Goal: Task Accomplishment & Management: Manage account settings

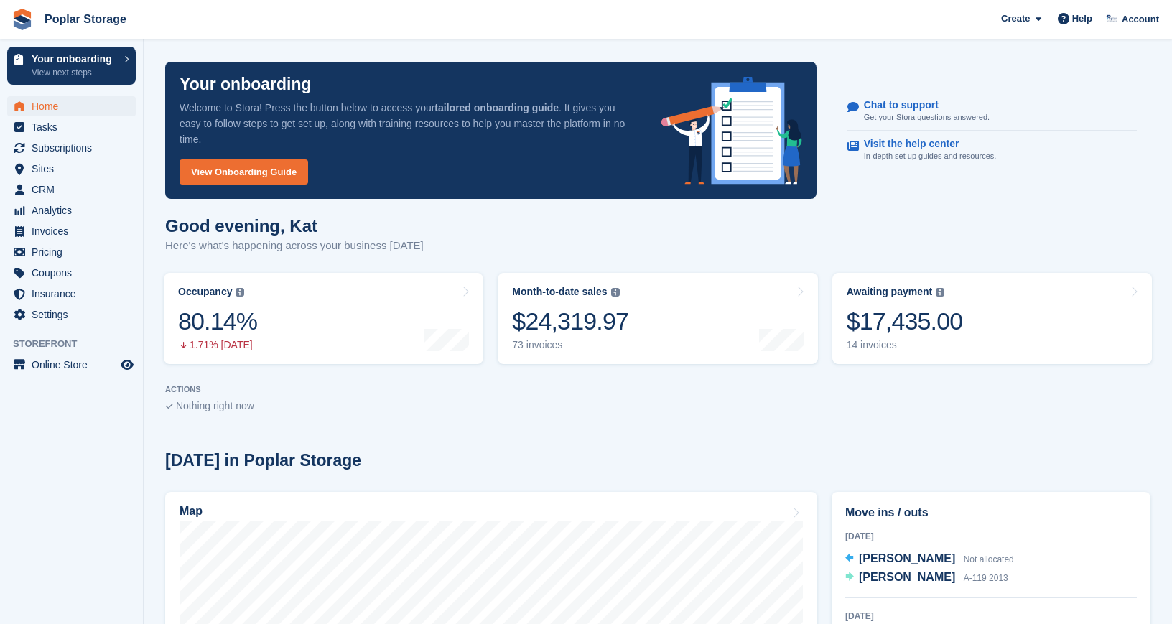
click at [285, 32] on span "Poplar Storage Create Subscription Invoice Contact Deal Discount Page Help Chat…" at bounding box center [586, 19] width 1172 height 39
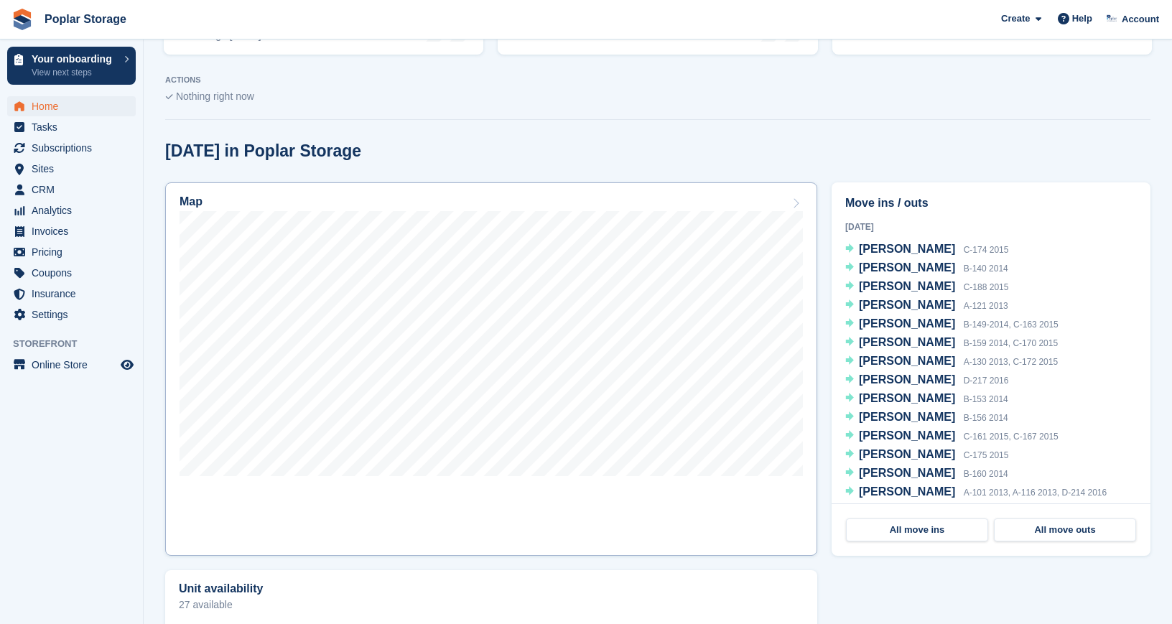
scroll to position [310, 0]
click at [50, 227] on span "Invoices" at bounding box center [75, 231] width 86 height 20
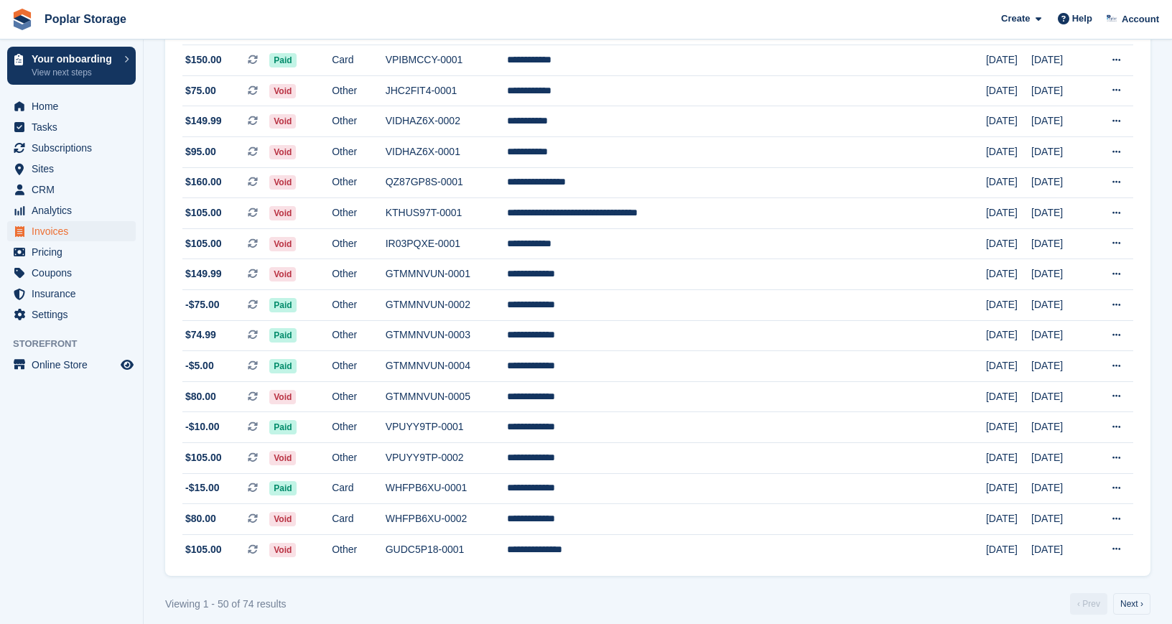
scroll to position [1218, 0]
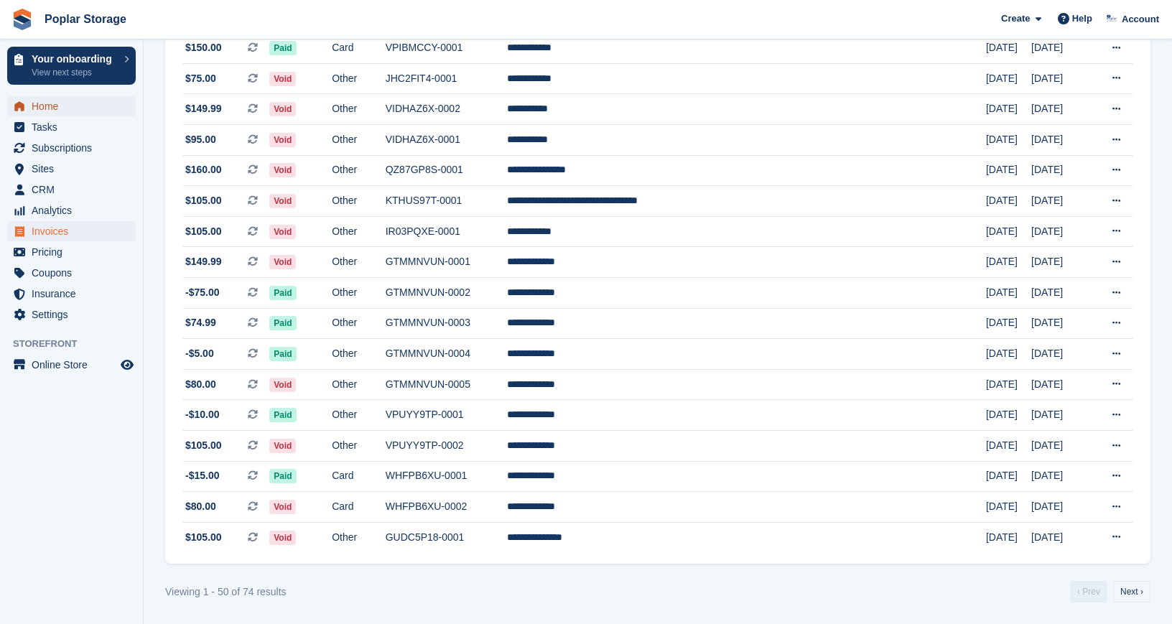
click at [64, 106] on span "Home" at bounding box center [75, 106] width 86 height 20
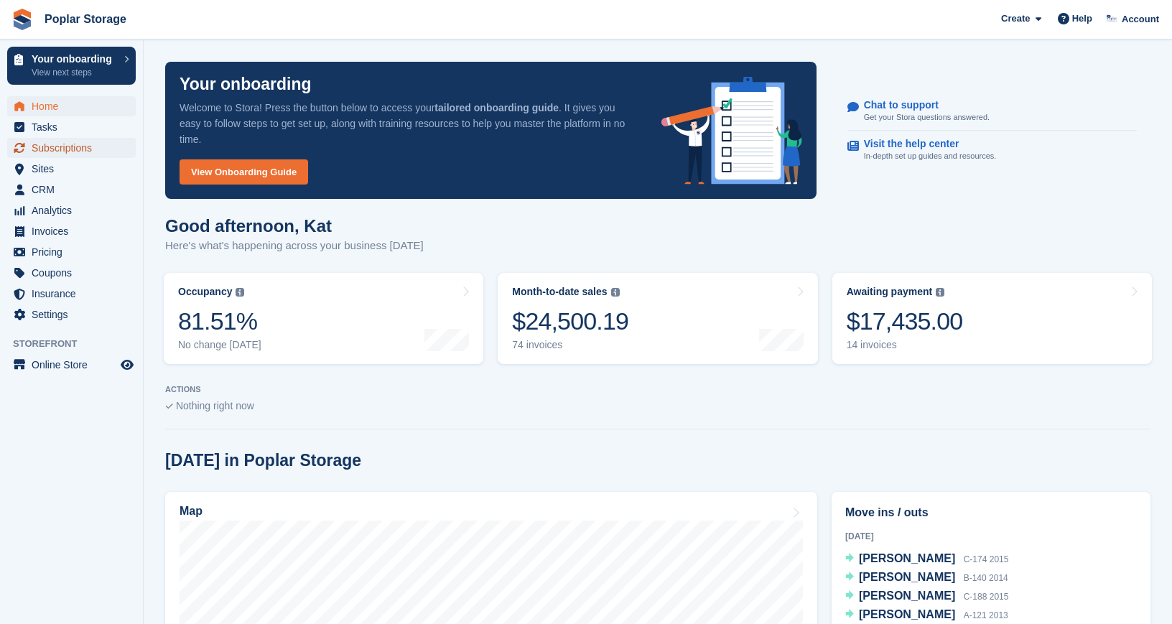
click at [57, 147] on span "Subscriptions" at bounding box center [75, 148] width 86 height 20
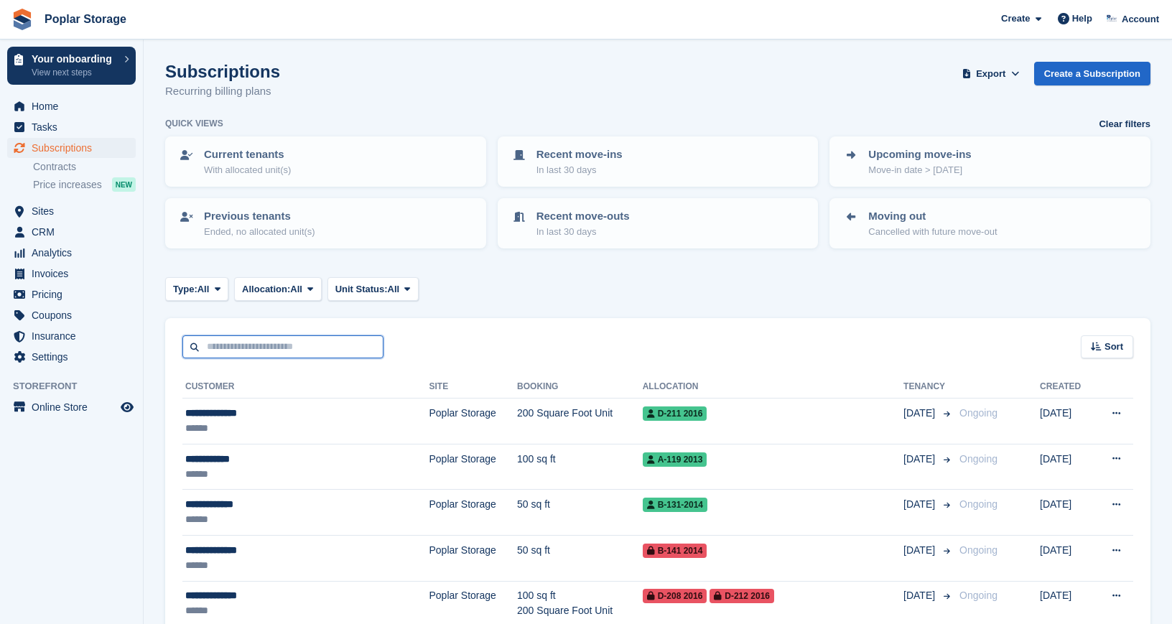
click at [218, 354] on input "text" at bounding box center [282, 348] width 201 height 24
type input "*********"
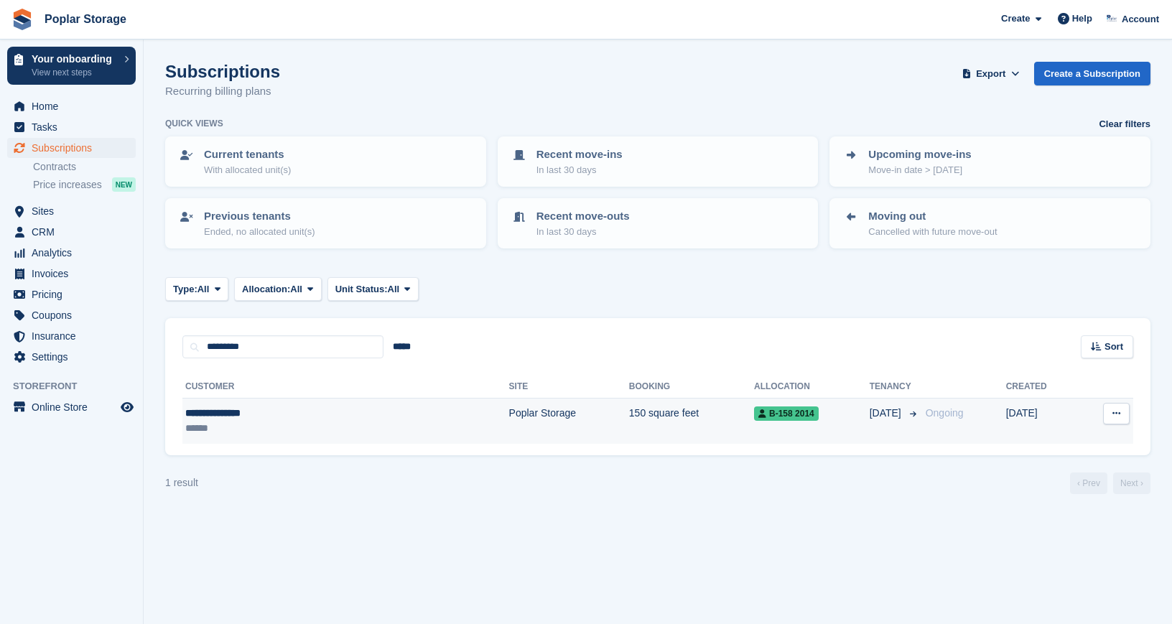
click at [346, 406] on div "**********" at bounding box center [275, 413] width 180 height 15
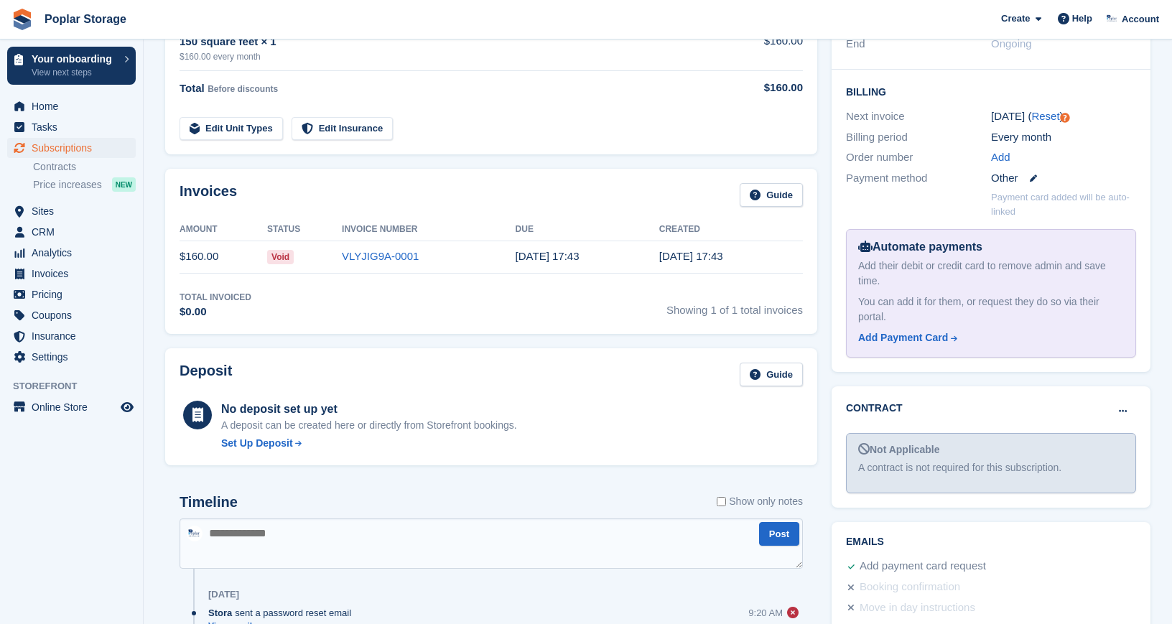
scroll to position [311, 0]
click at [912, 341] on div "Add Payment Card" at bounding box center [904, 337] width 90 height 15
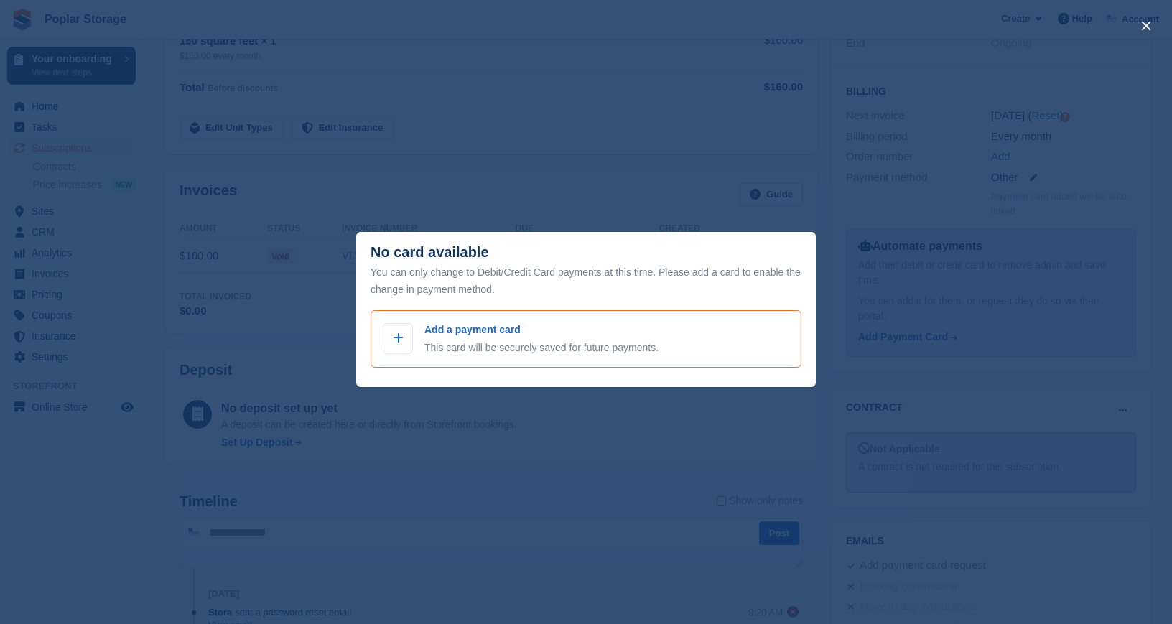
click at [450, 336] on p "Add a payment card" at bounding box center [542, 330] width 234 height 15
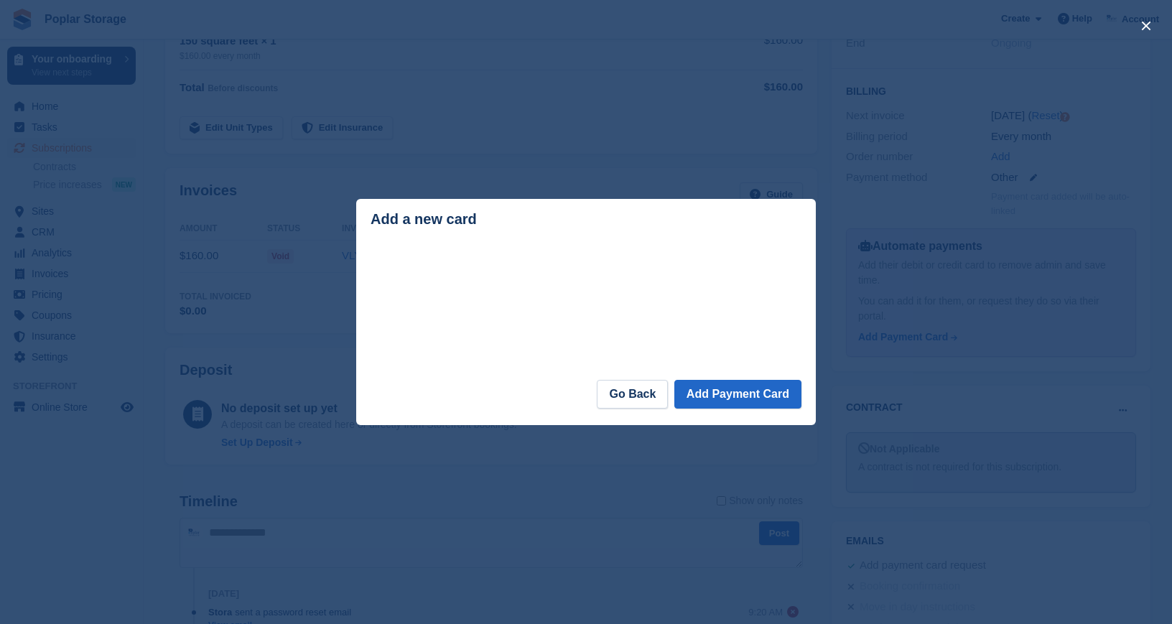
click at [511, 412] on footer "Go Back Add Payment Card" at bounding box center [586, 402] width 460 height 45
click at [754, 396] on button "Add Payment Card" at bounding box center [738, 394] width 127 height 29
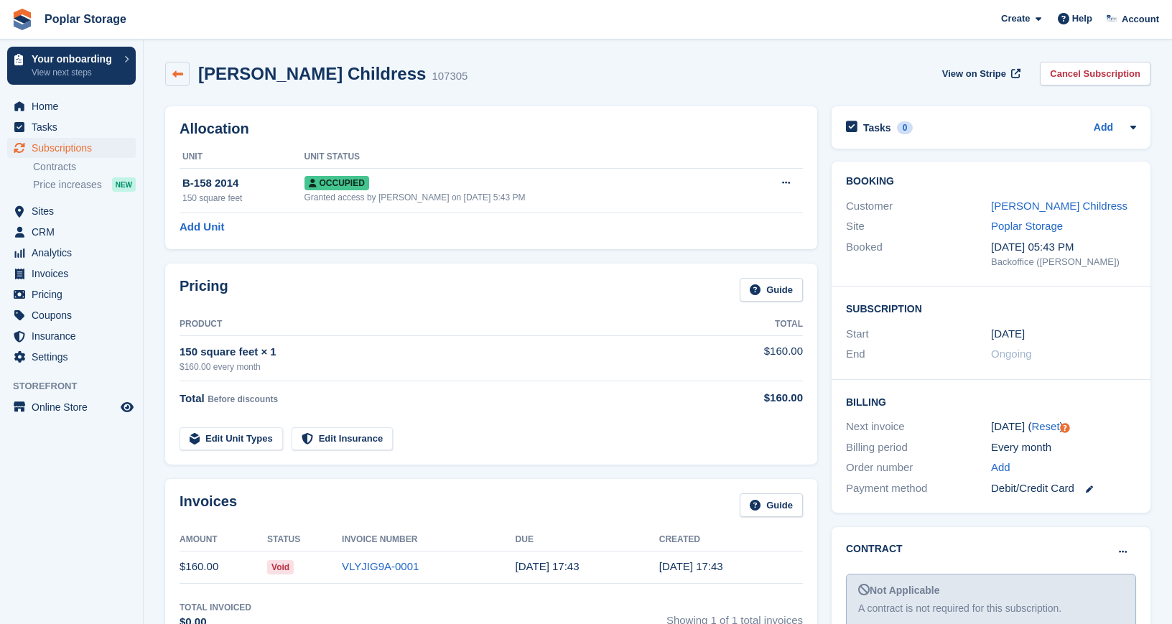
click at [180, 69] on icon at bounding box center [177, 74] width 11 height 11
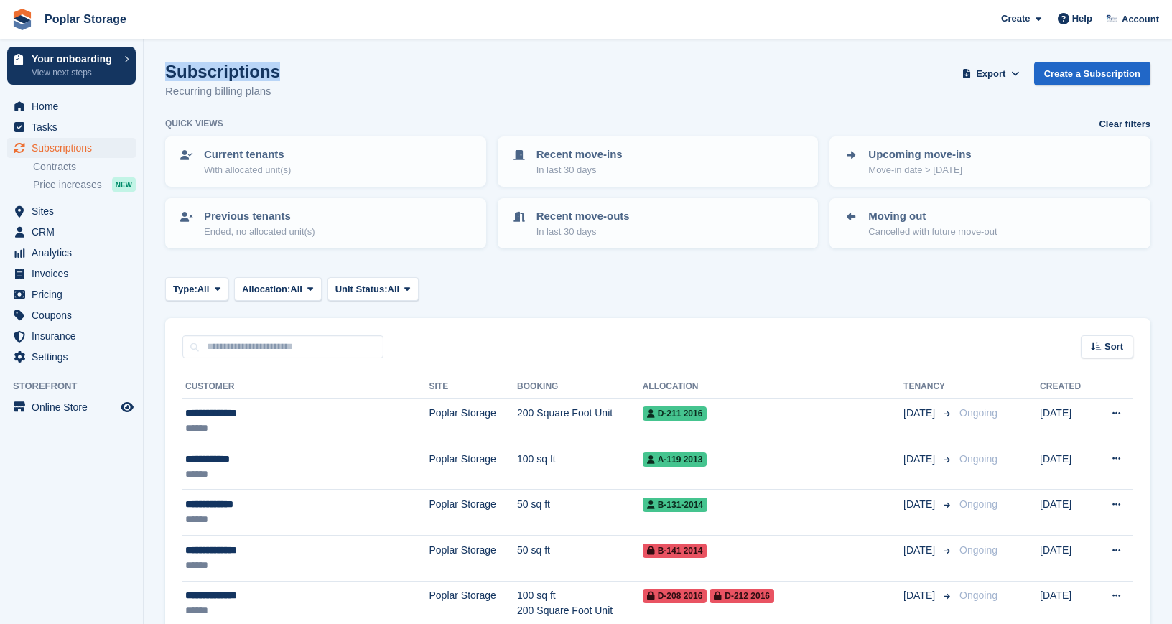
drag, startPoint x: 271, startPoint y: 70, endPoint x: 167, endPoint y: 70, distance: 104.2
click at [167, 70] on h1 "Subscriptions" at bounding box center [222, 71] width 115 height 19
click at [178, 75] on h1 "Subscriptions" at bounding box center [222, 71] width 115 height 19
drag, startPoint x: 273, startPoint y: 73, endPoint x: 164, endPoint y: 75, distance: 109.2
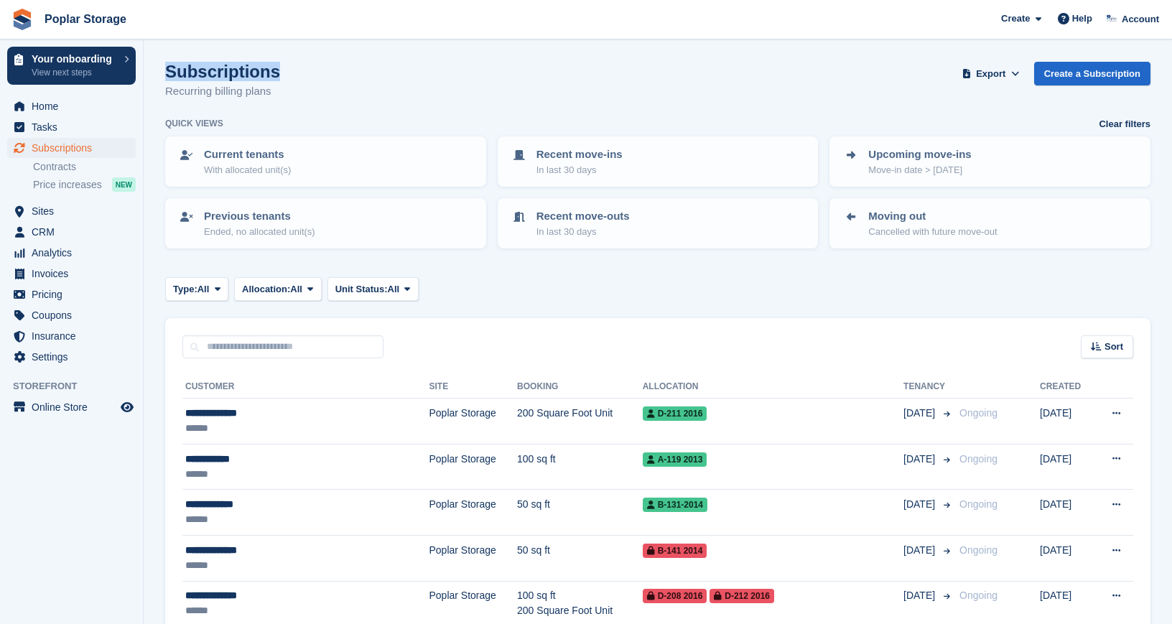
click at [175, 70] on h1 "Subscriptions" at bounding box center [222, 71] width 115 height 19
drag, startPoint x: 270, startPoint y: 72, endPoint x: 167, endPoint y: 75, distance: 103.5
click at [167, 75] on h1 "Subscriptions" at bounding box center [222, 71] width 115 height 19
click at [180, 73] on h1 "Subscriptions" at bounding box center [222, 71] width 115 height 19
drag, startPoint x: 271, startPoint y: 72, endPoint x: 167, endPoint y: 73, distance: 103.5
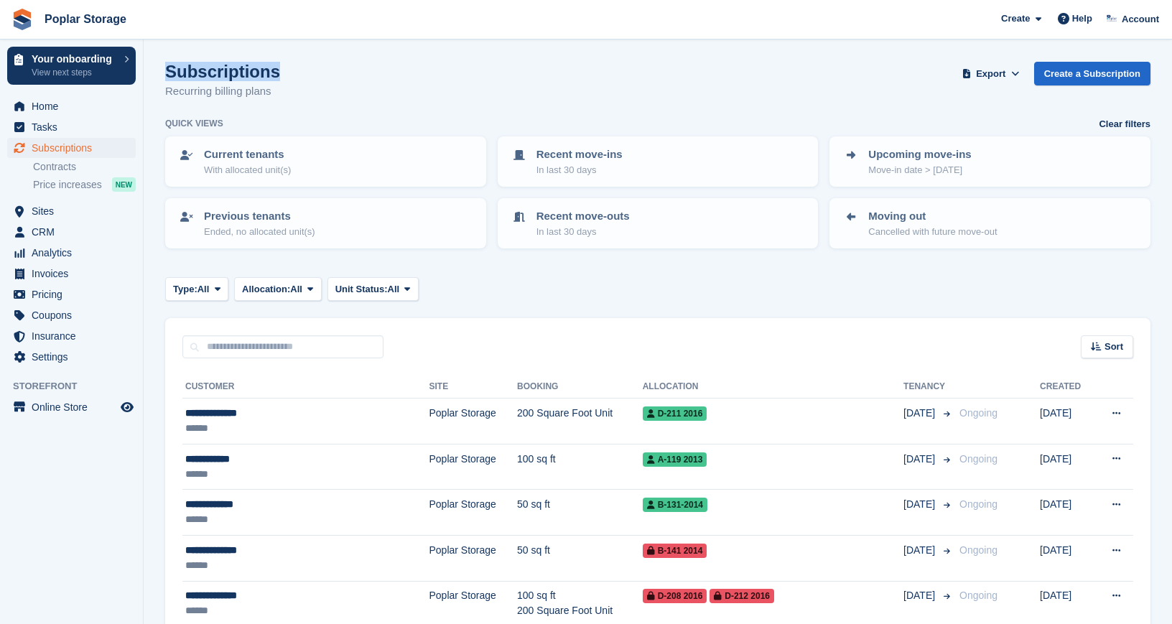
click at [167, 73] on h1 "Subscriptions" at bounding box center [222, 71] width 115 height 19
click at [281, 70] on div "Subscriptions Recurring billing plans Export Export Subscriptions Export a CSV …" at bounding box center [658, 89] width 986 height 55
drag, startPoint x: 165, startPoint y: 71, endPoint x: 287, endPoint y: 70, distance: 122.1
click at [287, 70] on div "Subscriptions Recurring billing plans Export Export Subscriptions Export a CSV …" at bounding box center [658, 89] width 986 height 55
click at [251, 68] on h1 "Subscriptions" at bounding box center [222, 71] width 115 height 19
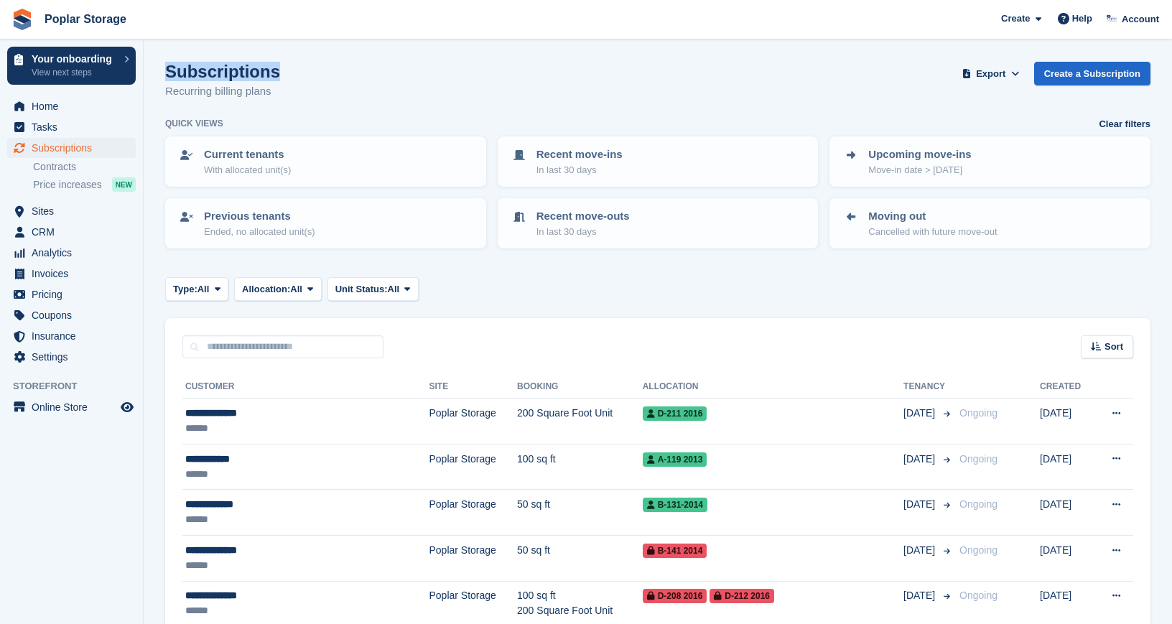
drag, startPoint x: 165, startPoint y: 73, endPoint x: 299, endPoint y: 74, distance: 133.6
click at [299, 74] on div "Subscriptions Recurring billing plans Export Export Subscriptions Export a CSV …" at bounding box center [658, 89] width 986 height 55
click at [252, 79] on h1 "Subscriptions" at bounding box center [222, 71] width 115 height 19
drag, startPoint x: 274, startPoint y: 71, endPoint x: 159, endPoint y: 78, distance: 115.1
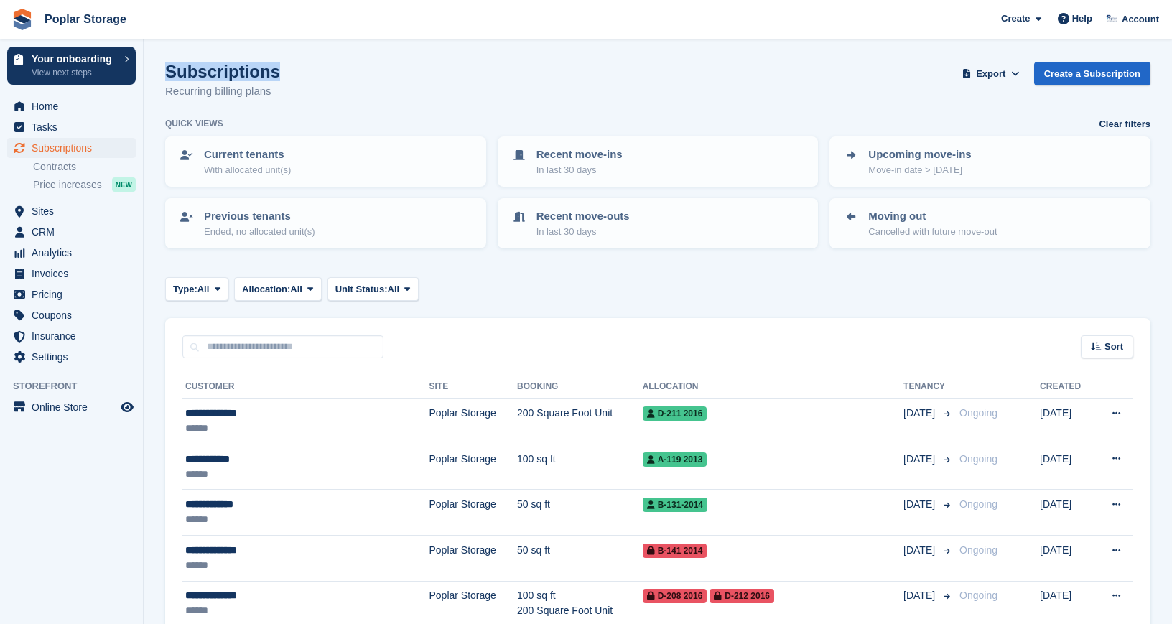
click at [210, 68] on h1 "Subscriptions" at bounding box center [222, 71] width 115 height 19
click at [303, 346] on input "text" at bounding box center [282, 348] width 201 height 24
type input "*********"
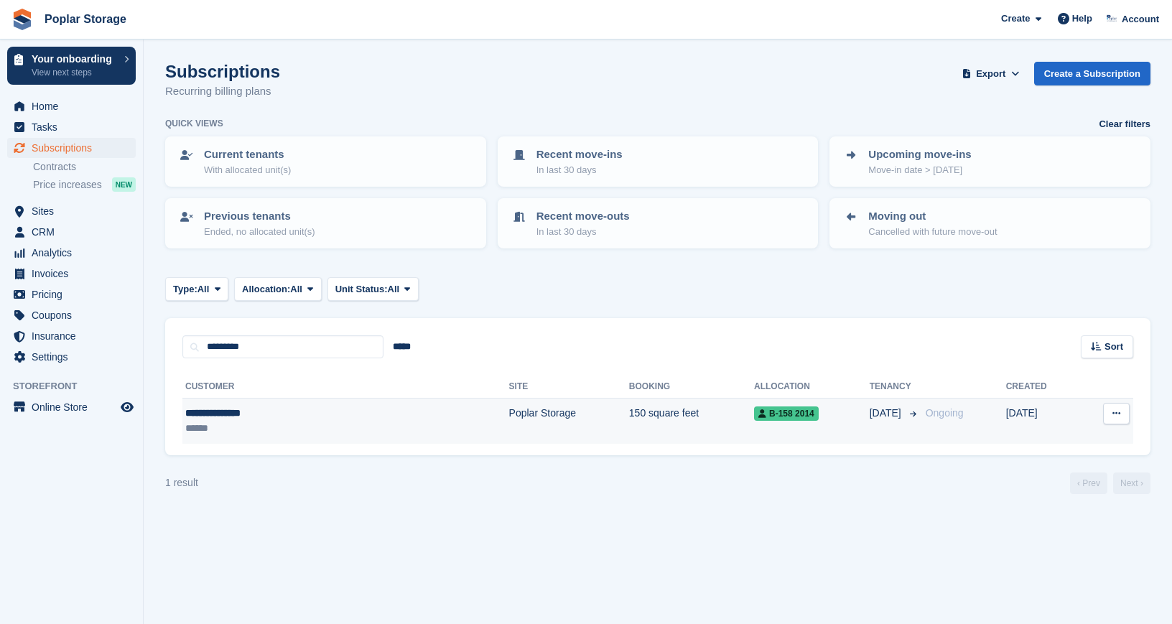
click at [242, 433] on div "******" at bounding box center [275, 428] width 180 height 15
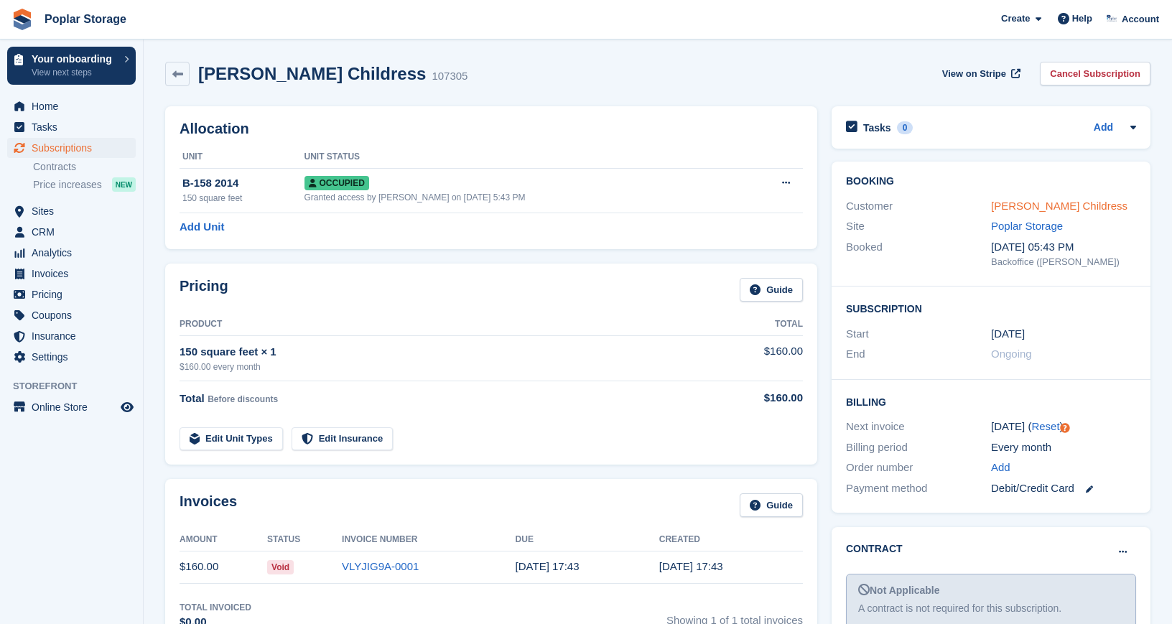
click at [1007, 210] on link "[PERSON_NAME] Childress" at bounding box center [1059, 206] width 137 height 12
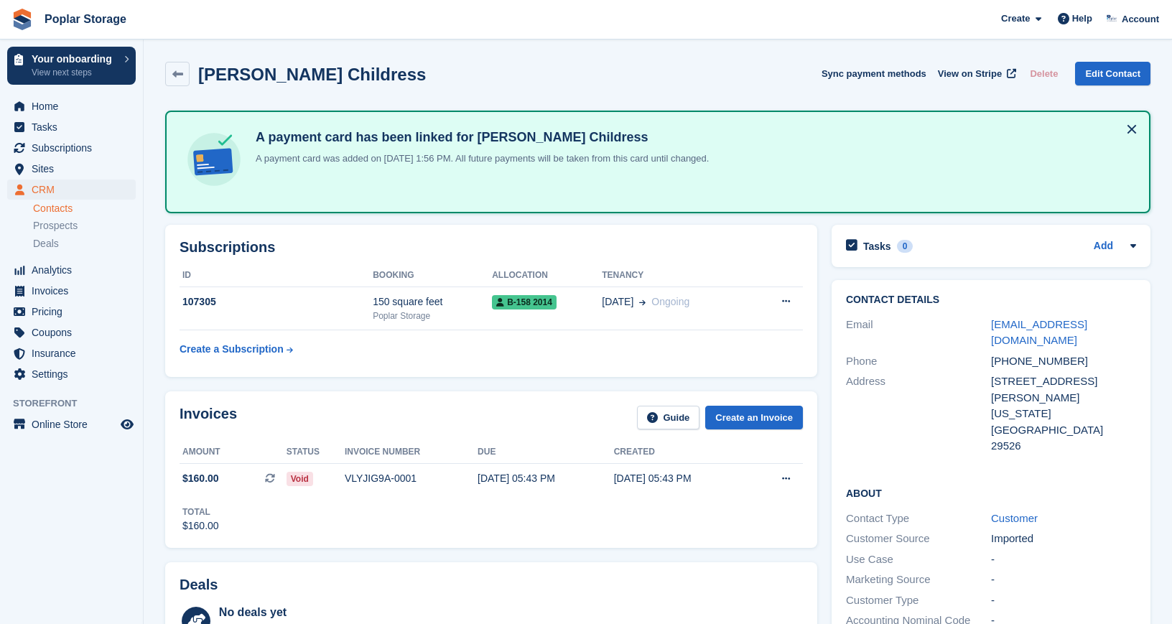
click at [1132, 126] on button at bounding box center [1132, 129] width 23 height 23
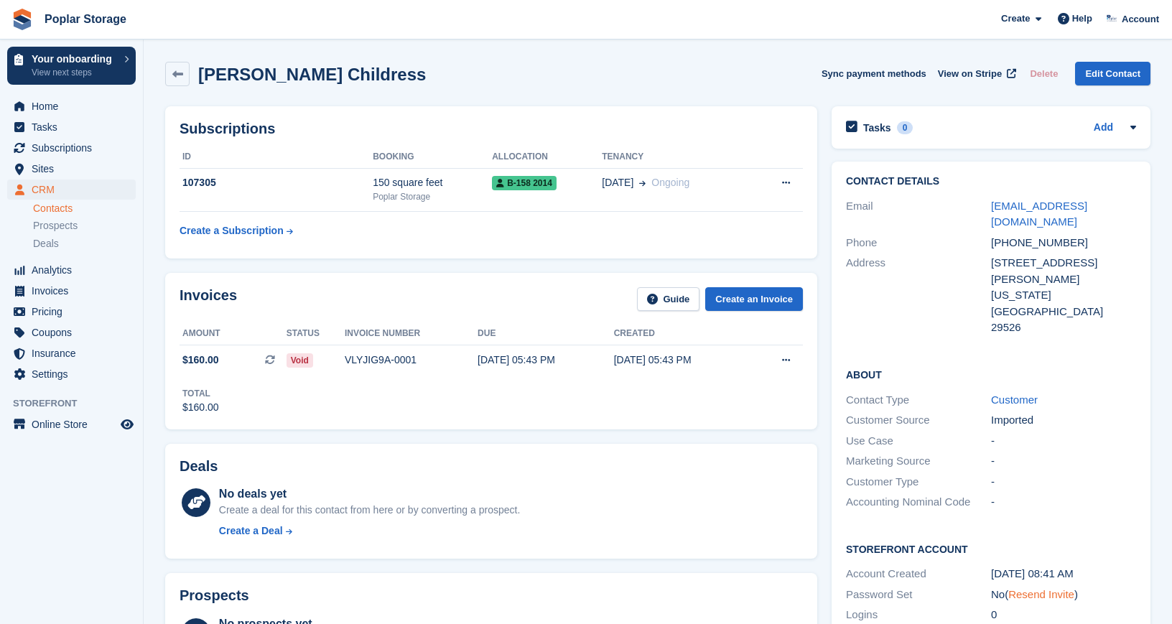
click at [1046, 588] on link "Resend Invite" at bounding box center [1042, 594] width 66 height 12
click at [87, 107] on span "Home" at bounding box center [75, 106] width 86 height 20
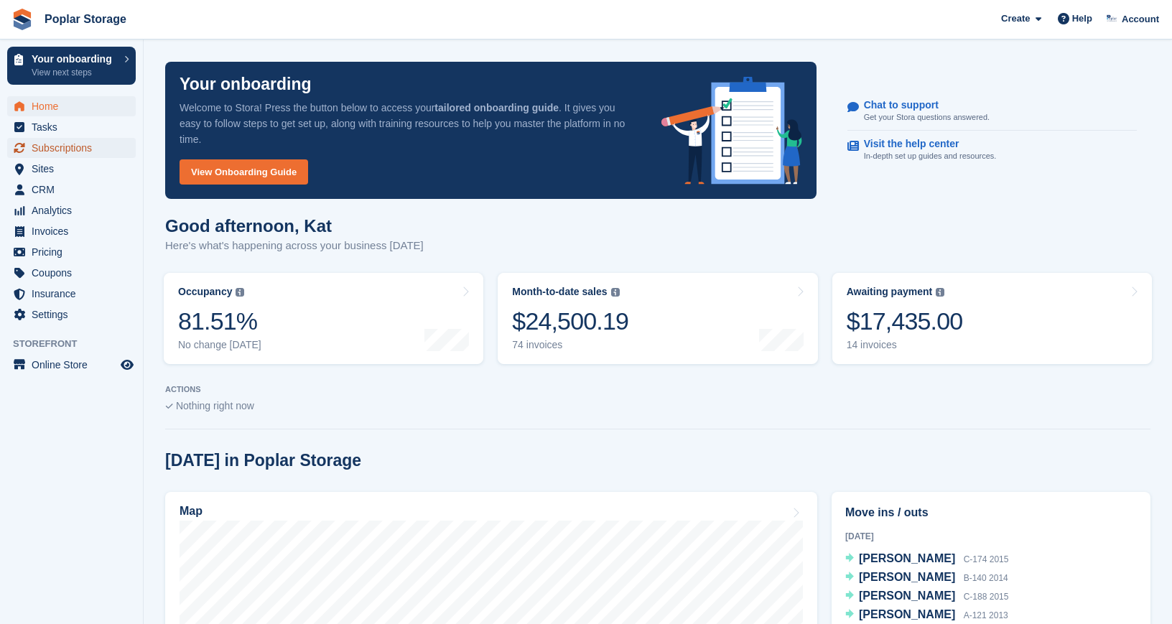
click at [72, 149] on span "Subscriptions" at bounding box center [75, 148] width 86 height 20
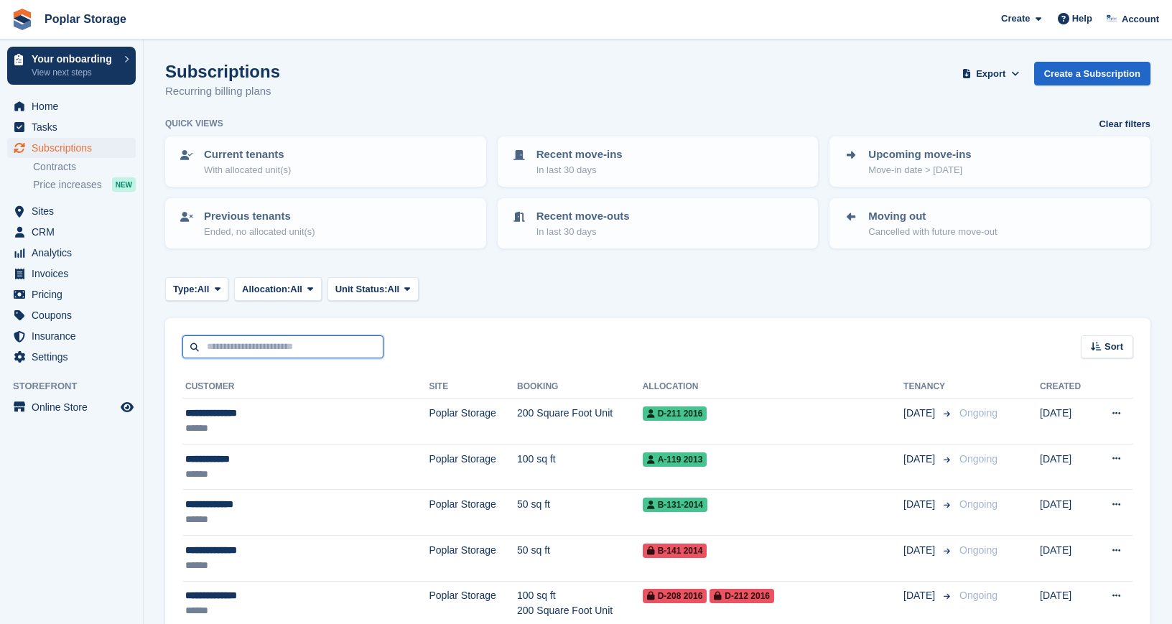
click at [272, 345] on input "text" at bounding box center [282, 348] width 201 height 24
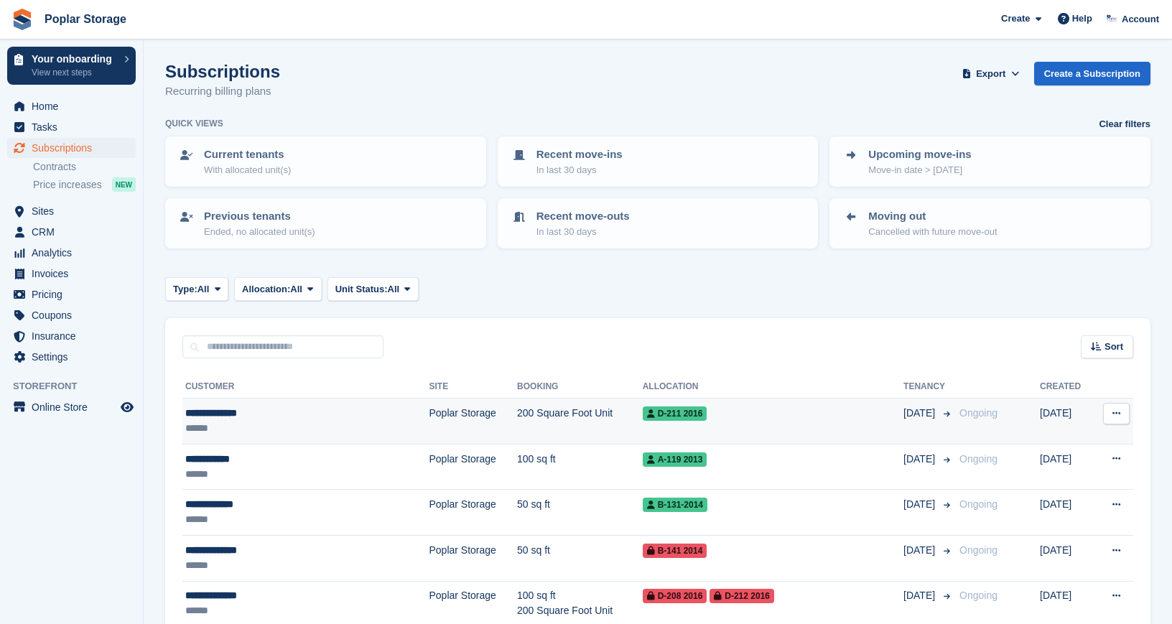
click at [517, 417] on td "200 Square Foot Unit" at bounding box center [580, 422] width 126 height 46
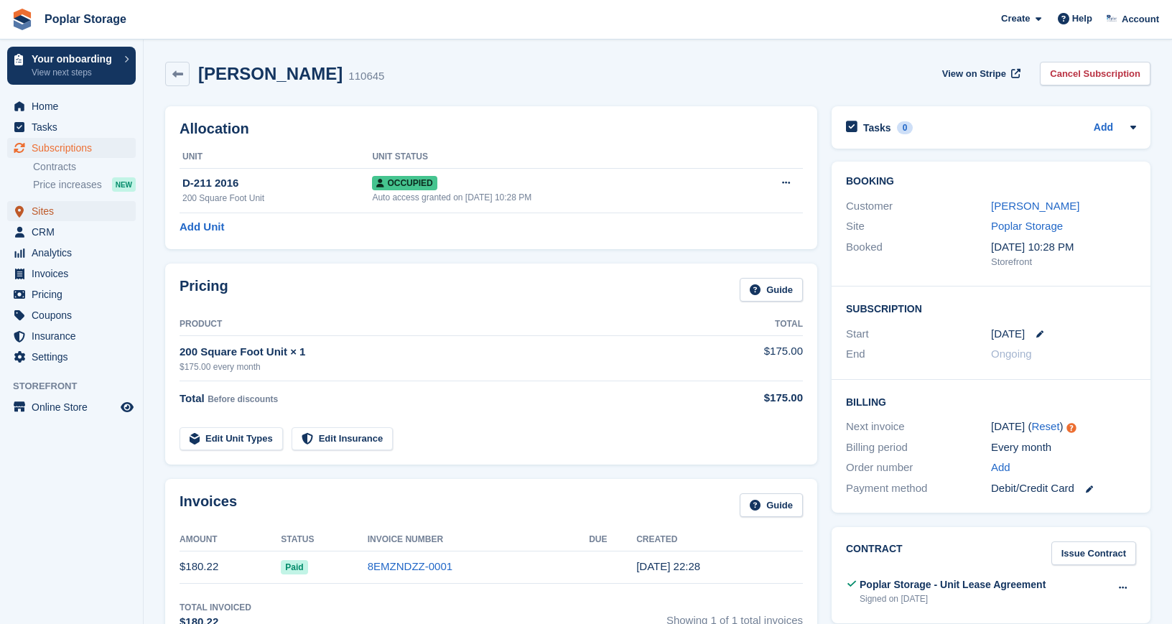
click at [53, 203] on span "Sites" at bounding box center [75, 211] width 86 height 20
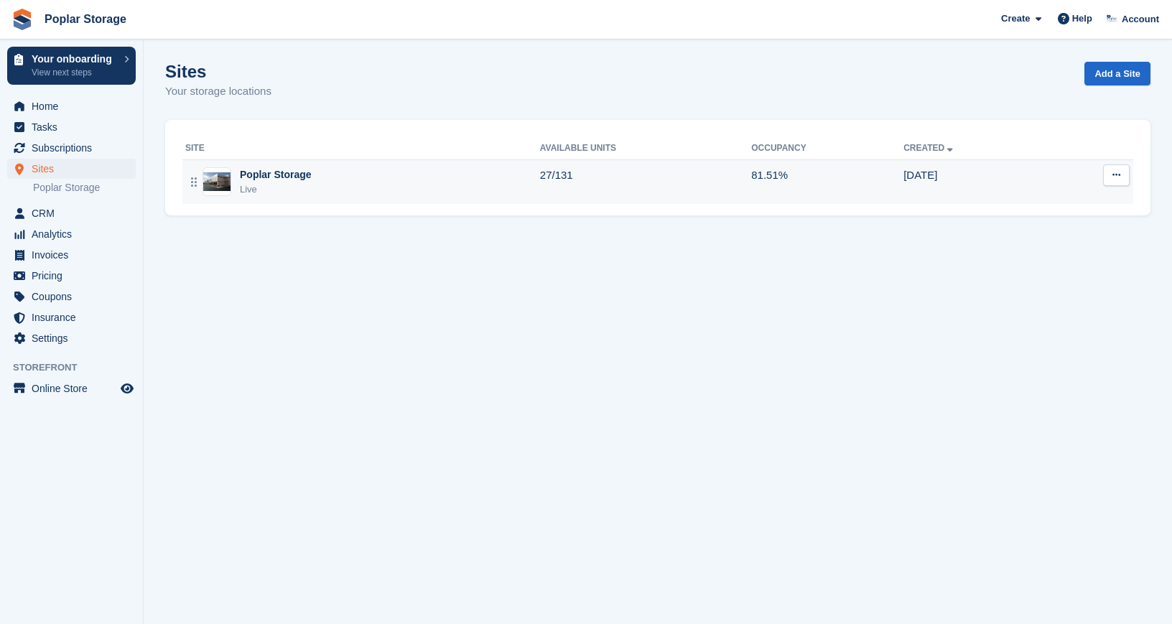
click at [383, 177] on div "Poplar Storage Live" at bounding box center [362, 181] width 355 height 29
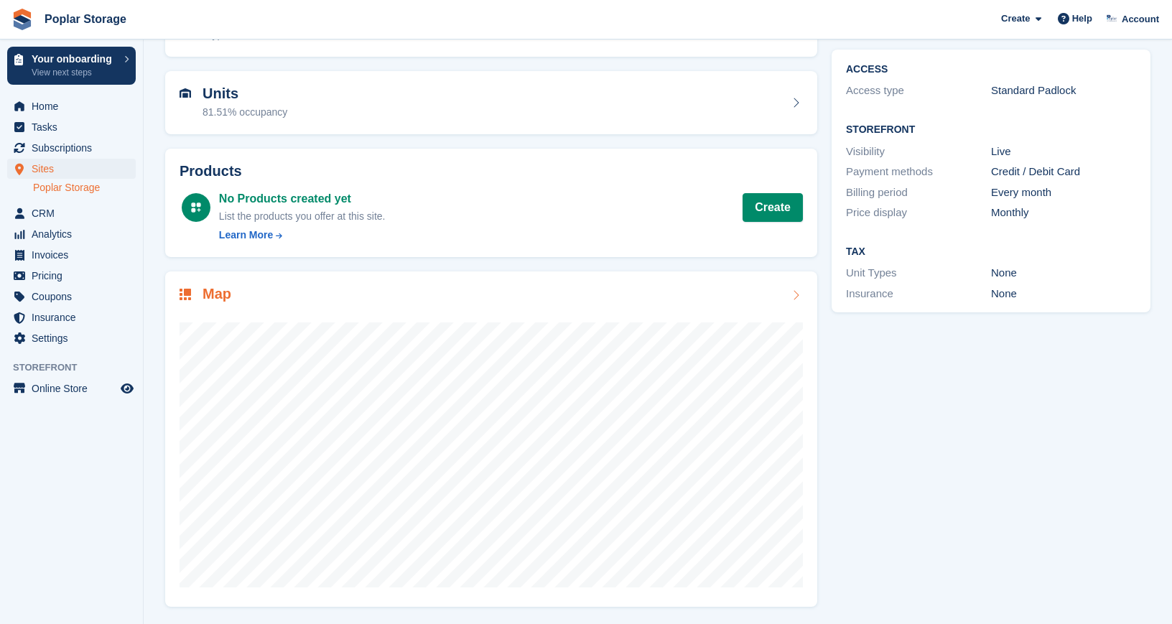
scroll to position [111, 0]
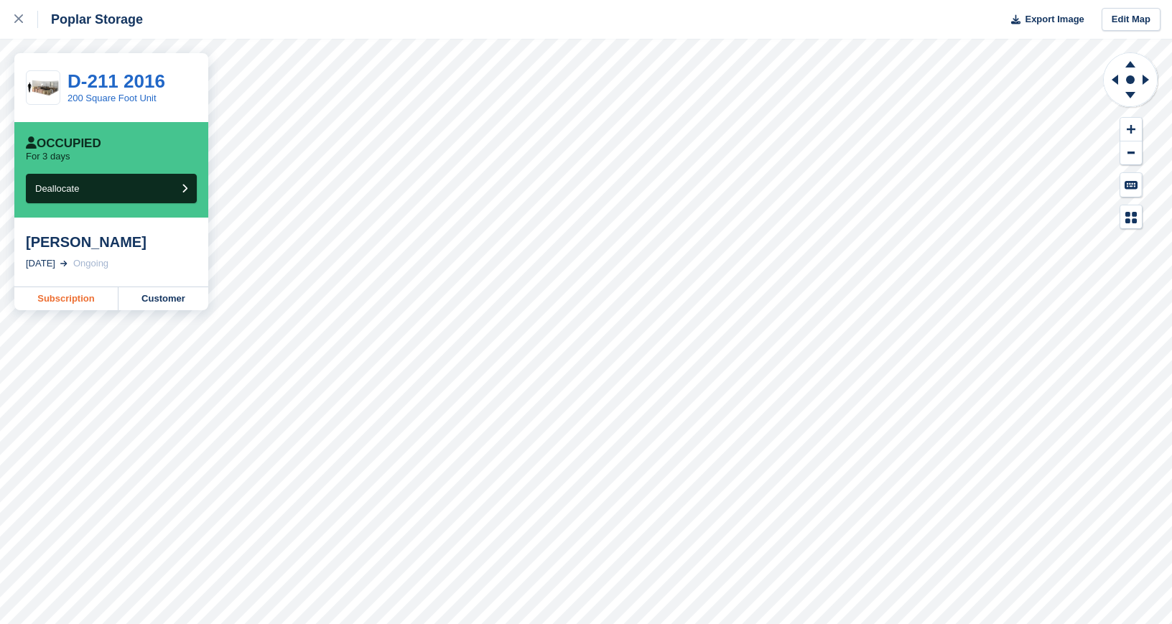
click at [52, 299] on link "Subscription" at bounding box center [66, 298] width 104 height 23
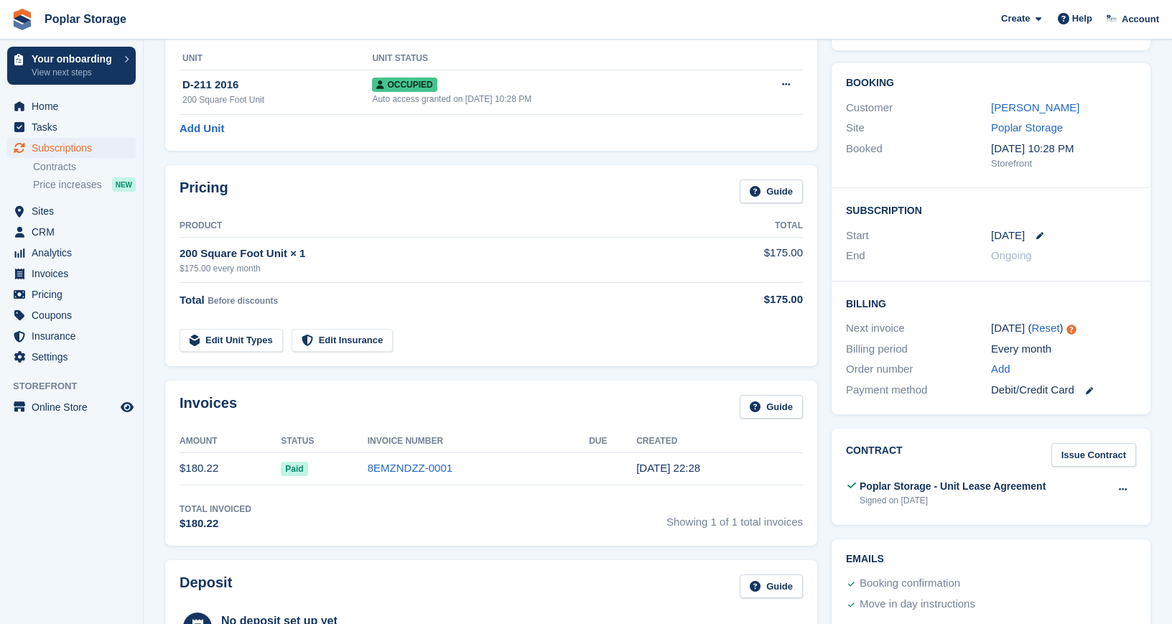
scroll to position [101, 0]
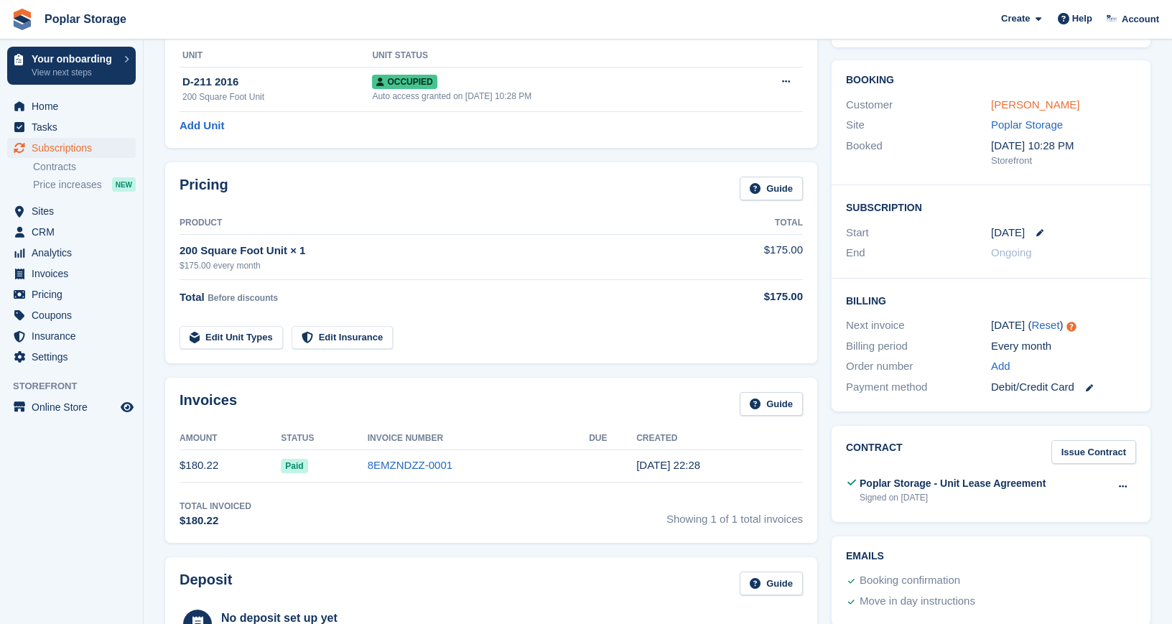
click at [1033, 100] on link "[PERSON_NAME]" at bounding box center [1035, 104] width 88 height 12
